Goal: Transaction & Acquisition: Purchase product/service

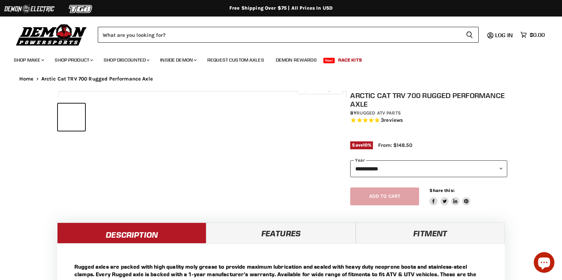
select select "******"
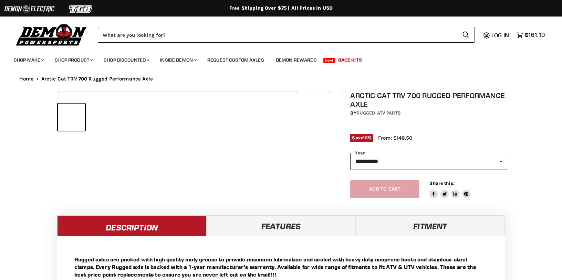
select select "******"
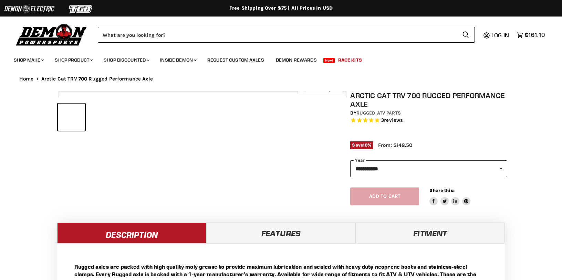
select select "******"
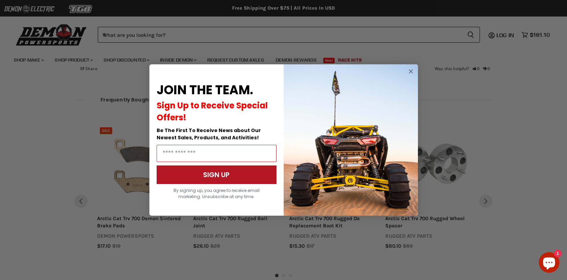
scroll to position [739, 0]
